Goal: Task Accomplishment & Management: Use online tool/utility

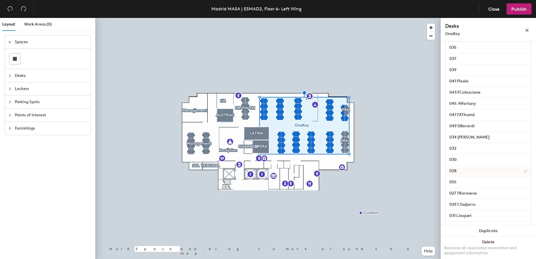
scroll to position [393, 0]
click at [465, 154] on input "030" at bounding box center [489, 150] width 84 height 8
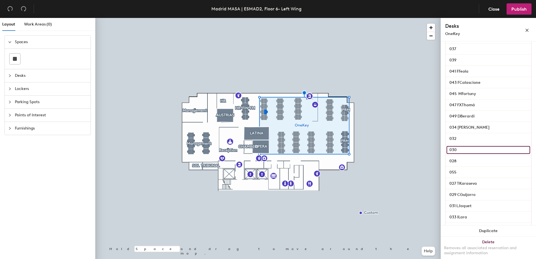
click at [467, 154] on input "030" at bounding box center [489, 150] width 84 height 8
paste input "Véronique Perez Sala"
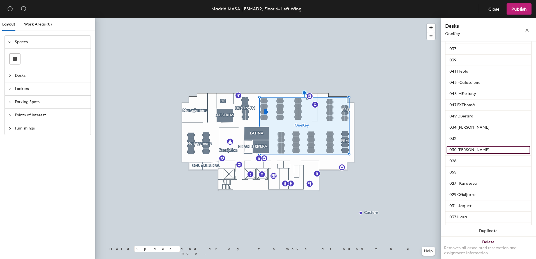
click at [477, 154] on input "030 Véronique Perez Sala" at bounding box center [489, 150] width 84 height 8
click at [475, 154] on input "030 Véronique Perez Sala" at bounding box center [489, 150] width 84 height 8
type input "030 VPerez Sala"
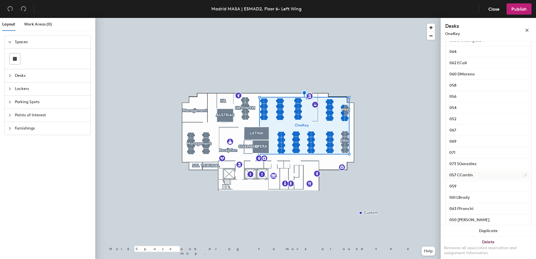
scroll to position [126, 0]
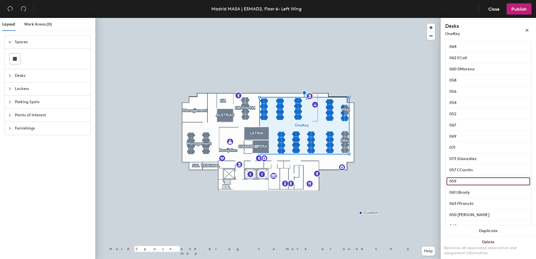
click at [472, 185] on input "059" at bounding box center [489, 182] width 84 height 8
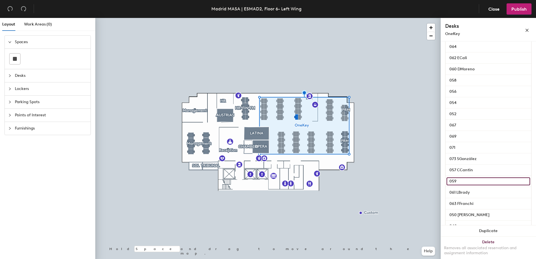
click at [472, 185] on input "059" at bounding box center [489, 182] width 84 height 8
paste input "Benjamin Wiltshire"
click at [476, 185] on input "059 Benjamin Wiltshire" at bounding box center [489, 182] width 84 height 8
click at [477, 185] on input "059 Benjamin Wiltshire" at bounding box center [489, 182] width 84 height 8
click at [476, 185] on input "059 Benjamin Wiltshire" at bounding box center [489, 182] width 84 height 8
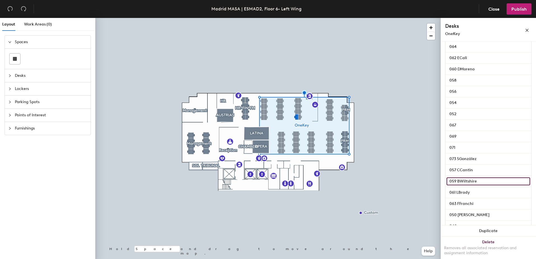
type input "059 BWiltshire"
click at [519, 11] on span "Publish" at bounding box center [519, 8] width 15 height 5
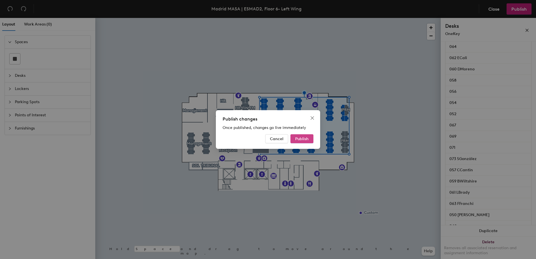
click at [302, 141] on span "Publish" at bounding box center [301, 139] width 13 height 5
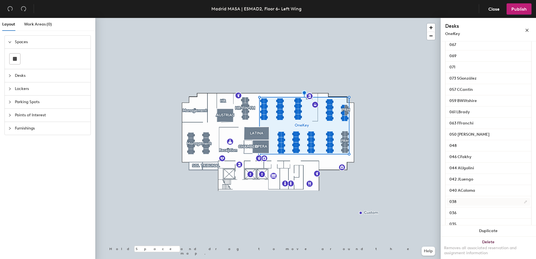
scroll to position [196, 0]
click at [464, 81] on input "071" at bounding box center [489, 77] width 84 height 8
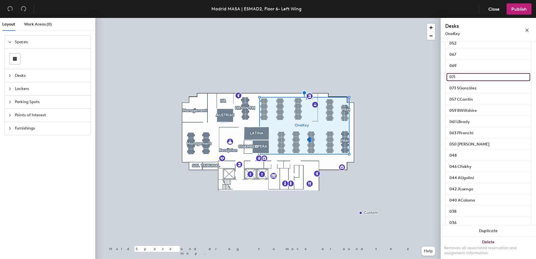
click at [465, 81] on input "071" at bounding box center [489, 77] width 84 height 8
paste input "[PERSON_NAME]"
click at [467, 81] on input "071 [PERSON_NAME]" at bounding box center [489, 77] width 84 height 8
click at [468, 81] on input "071 [PERSON_NAME]" at bounding box center [489, 77] width 84 height 8
type input "071 SMoreno"
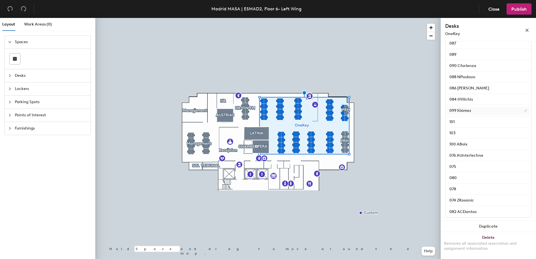
scroll to position [698, 0]
click at [524, 8] on span "Publish" at bounding box center [519, 8] width 15 height 5
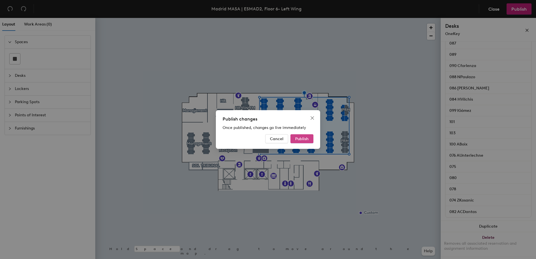
click at [303, 137] on span "Publish" at bounding box center [301, 139] width 13 height 5
